Goal: Task Accomplishment & Management: Manage account settings

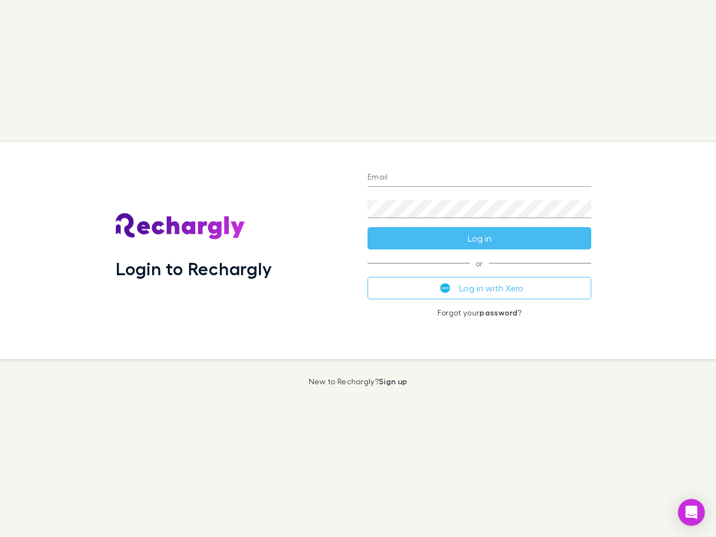
click at [358, 268] on div "Login to Rechargly" at bounding box center [233, 250] width 252 height 217
click at [479, 178] on input "Email" at bounding box center [479, 178] width 224 height 18
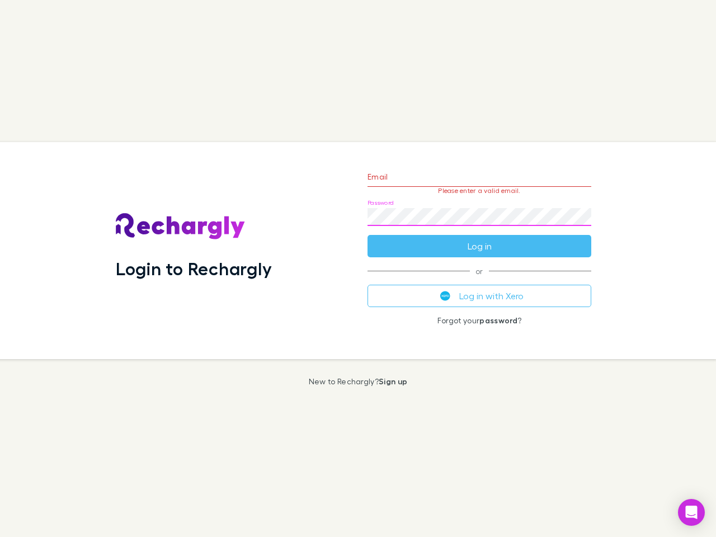
click at [479, 238] on form "Email Please enter a valid email. Password Log in" at bounding box center [479, 208] width 224 height 97
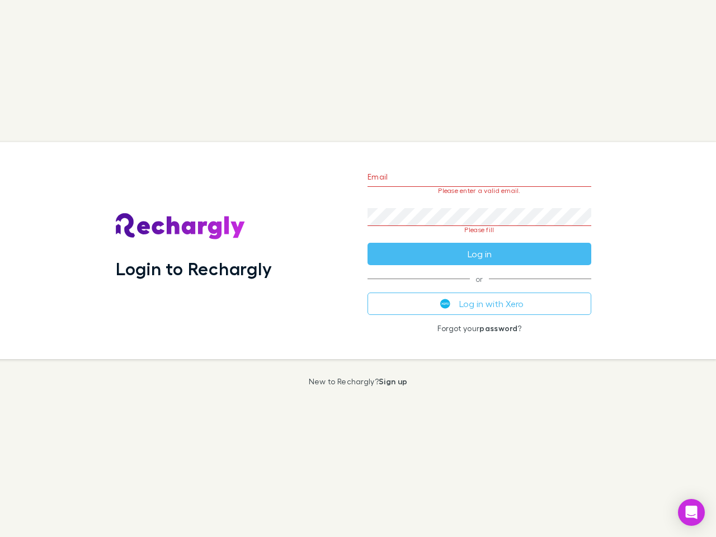
click at [479, 288] on div "Email Please enter a valid email. Password Please fill Log in or Log in with Xe…" at bounding box center [479, 250] width 242 height 217
click at [691, 512] on icon "Open Intercom Messenger" at bounding box center [691, 511] width 12 height 13
